Goal: Navigation & Orientation: Find specific page/section

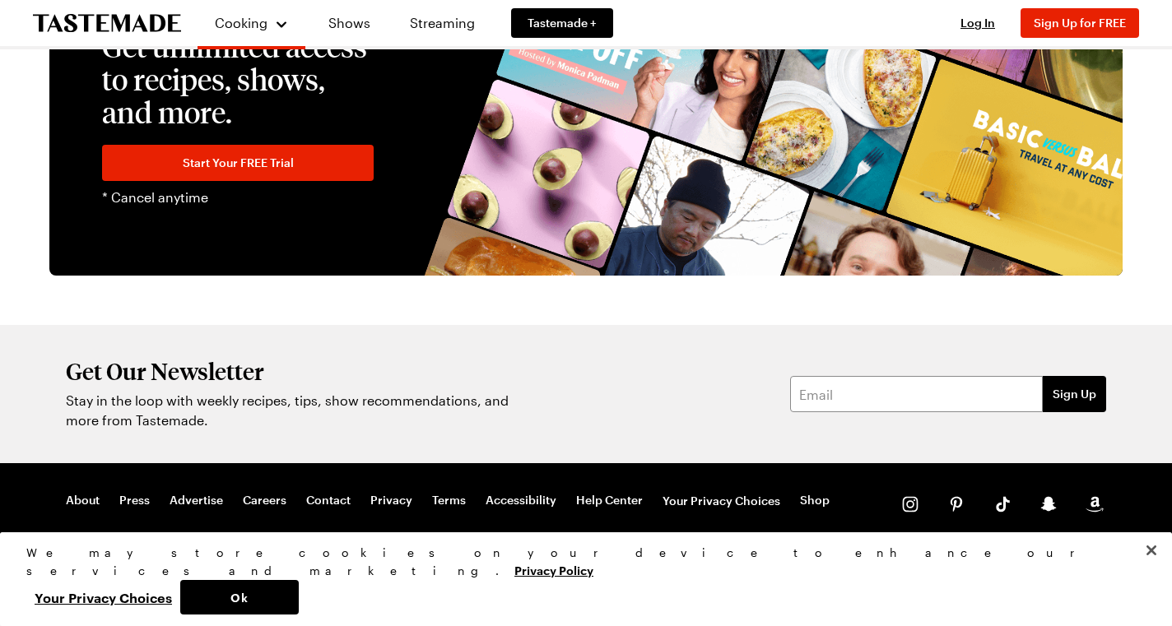
scroll to position [3005, 0]
click at [270, 489] on div "About Press Advertise Careers Contact Privacy Terms Accessibility Help Center Y…" at bounding box center [586, 504] width 1172 height 82
click at [265, 506] on link "Careers" at bounding box center [265, 501] width 44 height 16
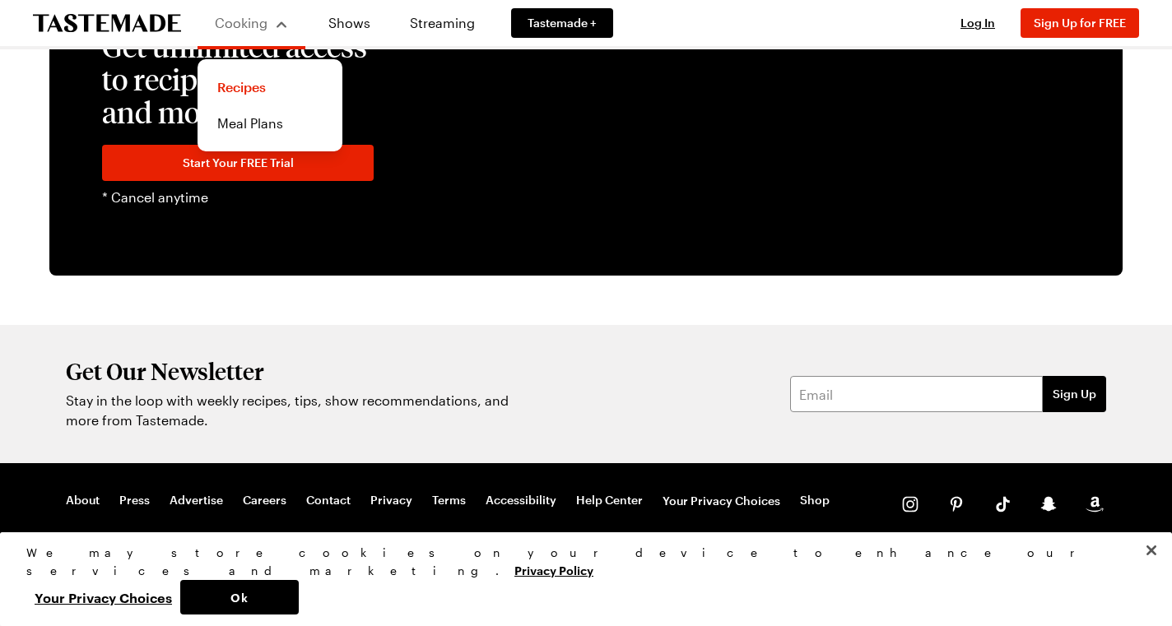
scroll to position [3005, 0]
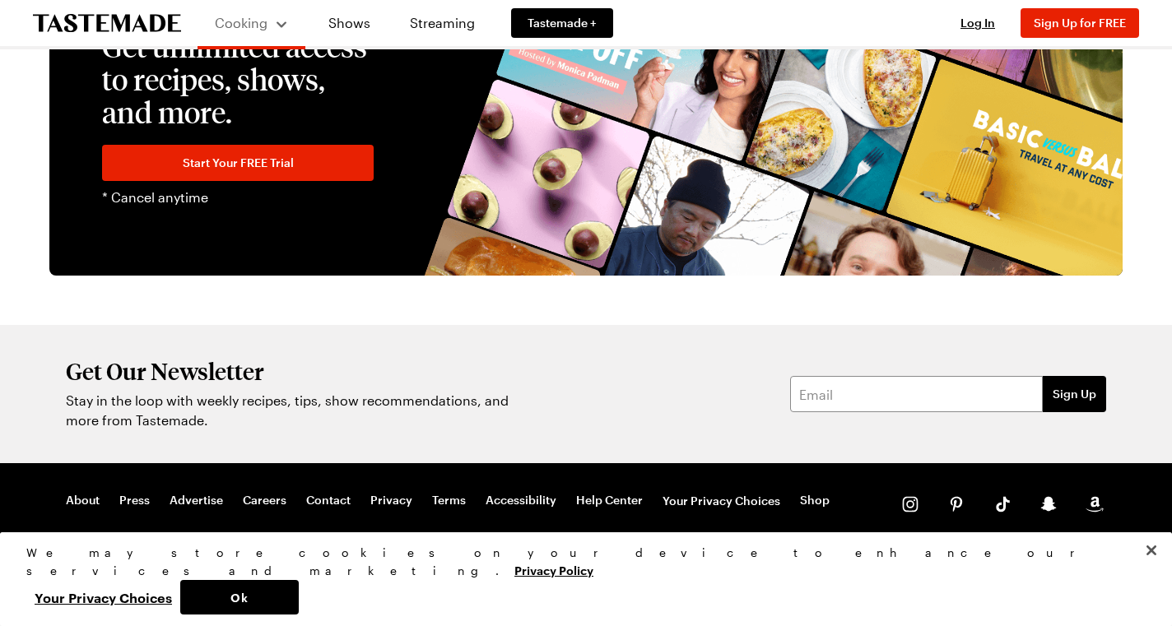
click at [910, 506] on icon at bounding box center [910, 504] width 23 height 23
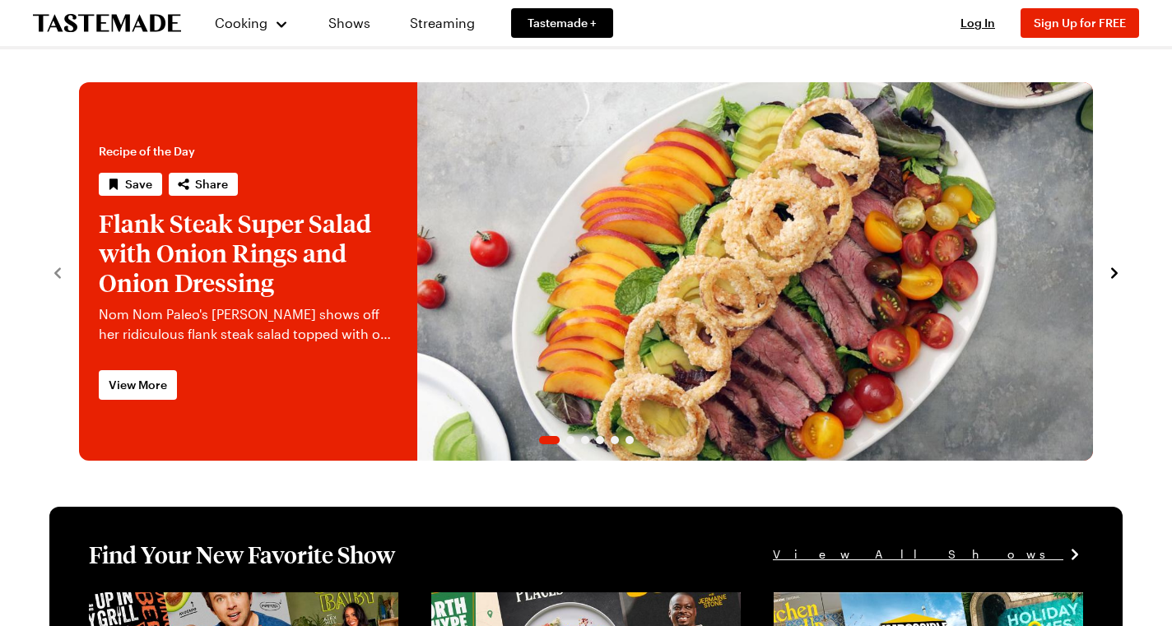
scroll to position [1840, 0]
